Goal: Communication & Community: Connect with others

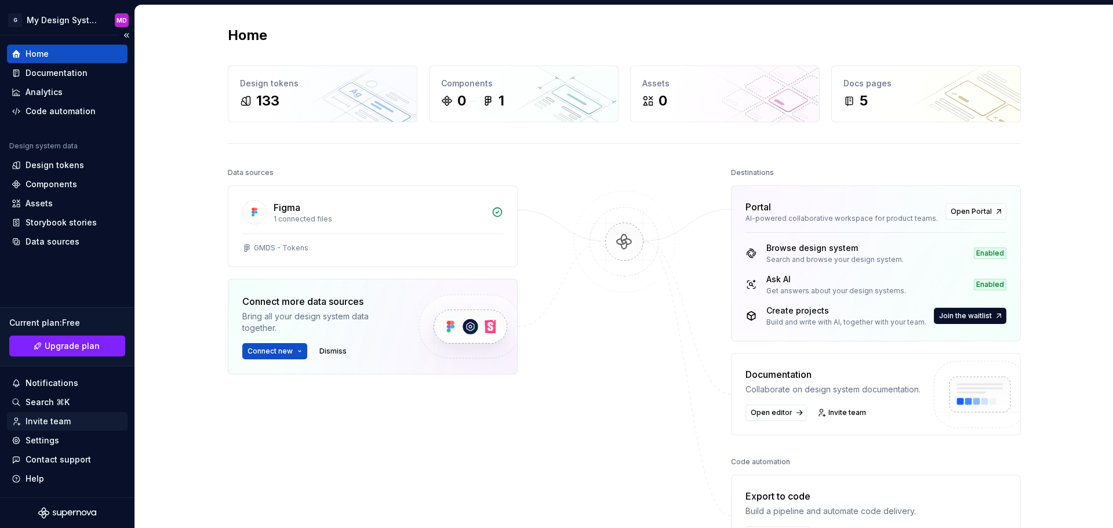
click at [57, 418] on div "Invite team" at bounding box center [48, 422] width 45 height 12
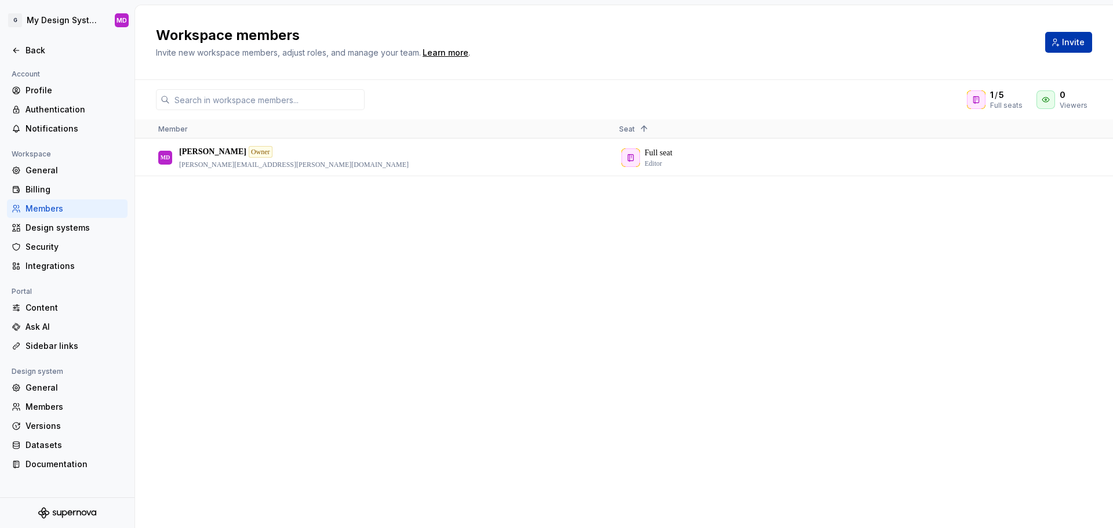
click at [1074, 42] on span "Invite" at bounding box center [1073, 43] width 23 height 12
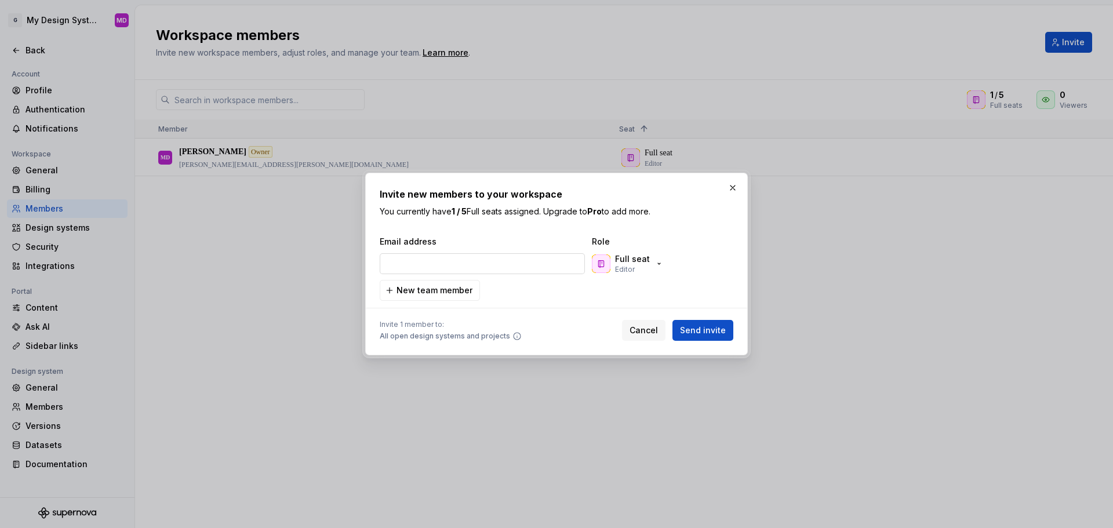
click at [436, 267] on input "email" at bounding box center [482, 263] width 205 height 21
type input "jonh"
drag, startPoint x: 410, startPoint y: 267, endPoint x: 254, endPoint y: 268, distance: 155.9
click at [410, 267] on input "jonh" at bounding box center [482, 263] width 205 height 21
click at [292, 268] on div "Invite new members to your workspace You currently have 1 / 5 Full seats assign…" at bounding box center [556, 264] width 1113 height 528
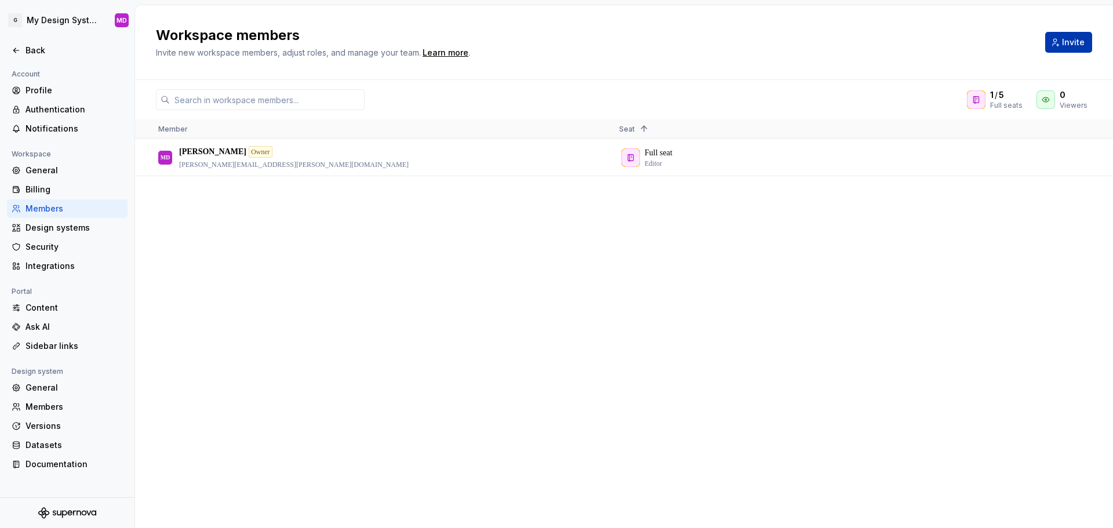
click at [1069, 38] on span "Invite" at bounding box center [1073, 43] width 23 height 12
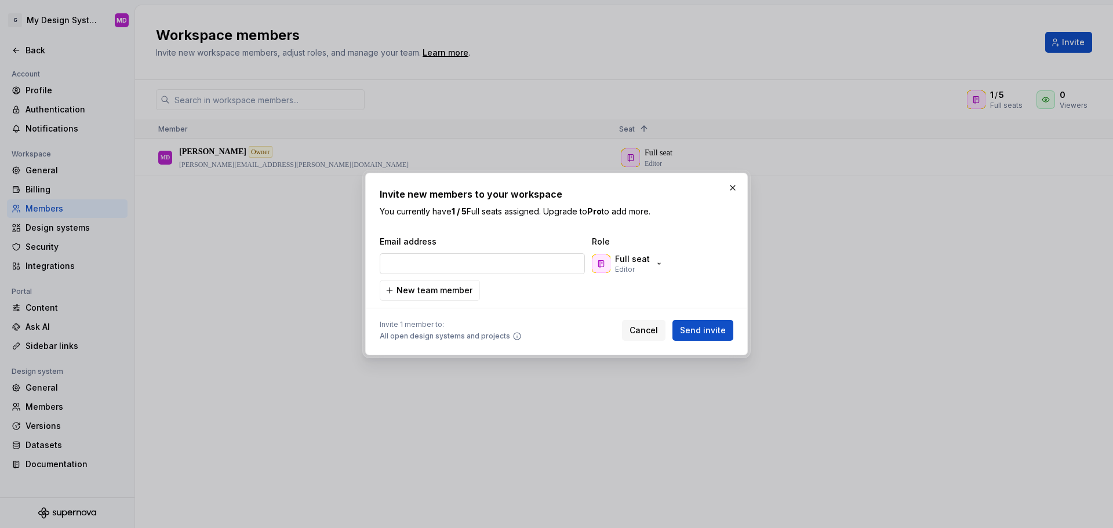
click at [465, 267] on input "email" at bounding box center [482, 263] width 205 height 21
click at [465, 267] on input "[PERSON_NAME]" at bounding box center [482, 263] width 205 height 21
drag, startPoint x: 427, startPoint y: 256, endPoint x: 329, endPoint y: 264, distance: 98.2
click at [329, 264] on div "Invite new members to your workspace You currently have 1 / 5 Full seats assign…" at bounding box center [556, 264] width 1113 height 528
paste input "[PERSON_NAME][EMAIL_ADDRESS][PERSON_NAME][DOMAIN_NAME]"
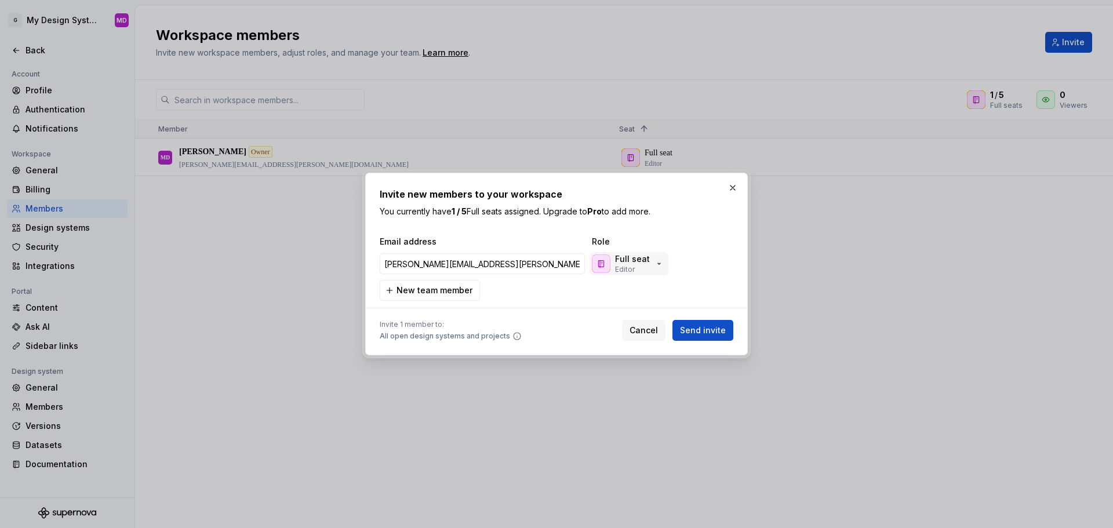
type input "[PERSON_NAME][EMAIL_ADDRESS][PERSON_NAME][DOMAIN_NAME]"
click at [654, 267] on icon "button" at bounding box center [658, 263] width 9 height 9
click at [534, 301] on div at bounding box center [557, 308] width 354 height 14
click at [635, 331] on span "Cancel" at bounding box center [643, 331] width 28 height 12
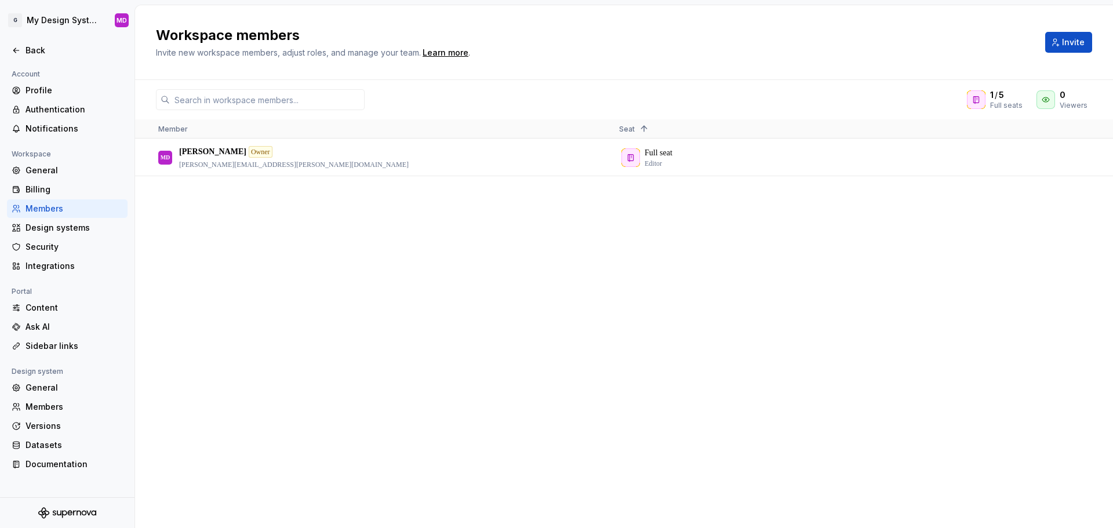
click at [636, 330] on div "MD [PERSON_NAME] Owner [PERSON_NAME][EMAIL_ADDRESS][PERSON_NAME][DOMAIN_NAME] F…" at bounding box center [624, 333] width 978 height 388
click at [65, 20] on html "G My Design System MD Back Account Profile Authentication Notifications Workspa…" at bounding box center [556, 264] width 1113 height 528
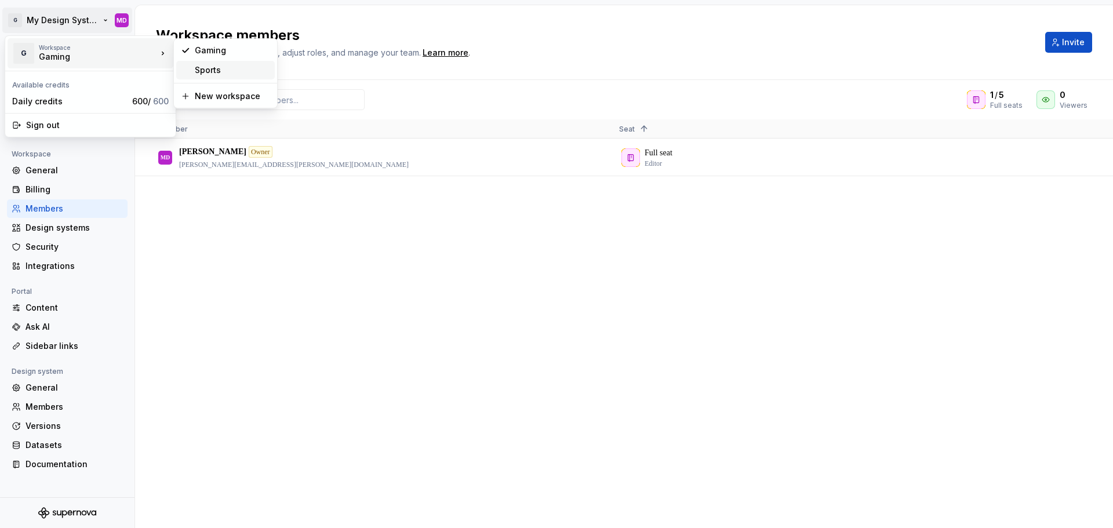
click at [225, 70] on div "Sports" at bounding box center [232, 70] width 75 height 12
